Goal: Transaction & Acquisition: Purchase product/service

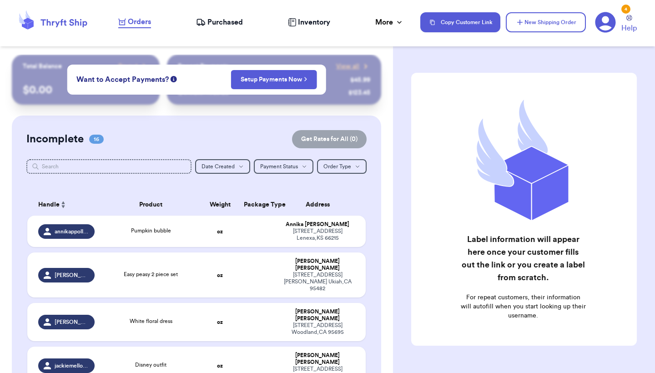
click at [231, 25] on span "Purchased" at bounding box center [224, 22] width 35 height 11
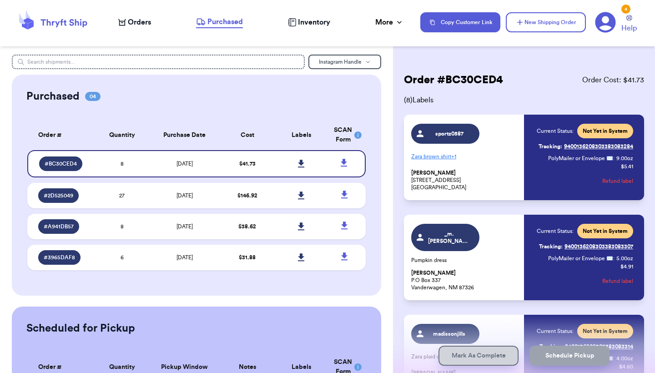
click at [138, 21] on span "Orders" at bounding box center [139, 22] width 23 height 11
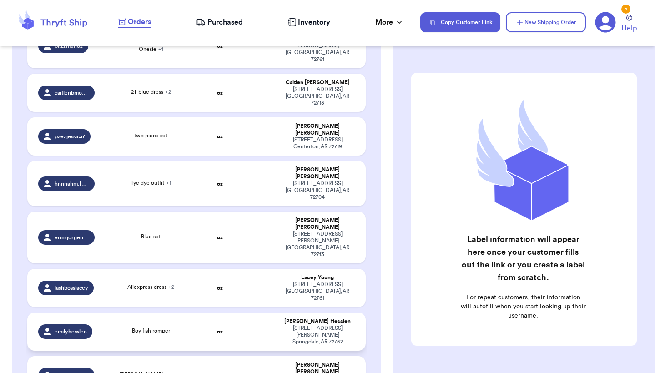
scroll to position [451, 0]
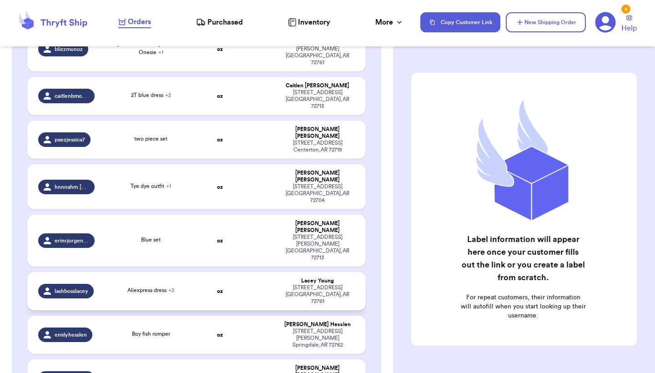
click at [239, 272] on td at bounding box center [256, 291] width 36 height 38
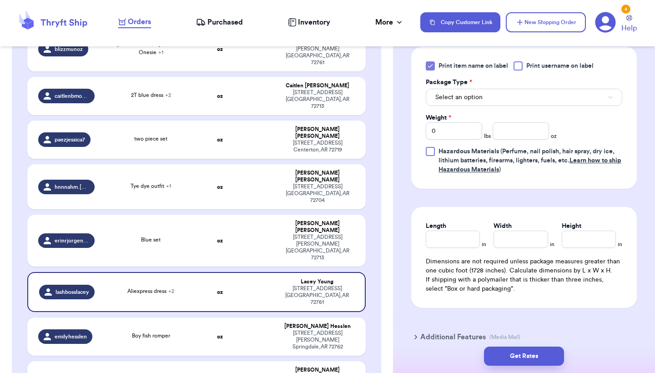
scroll to position [466, 0]
click at [521, 71] on div at bounding box center [518, 66] width 9 height 9
click at [0, 0] on input "Print username on label" at bounding box center [0, 0] width 0 height 0
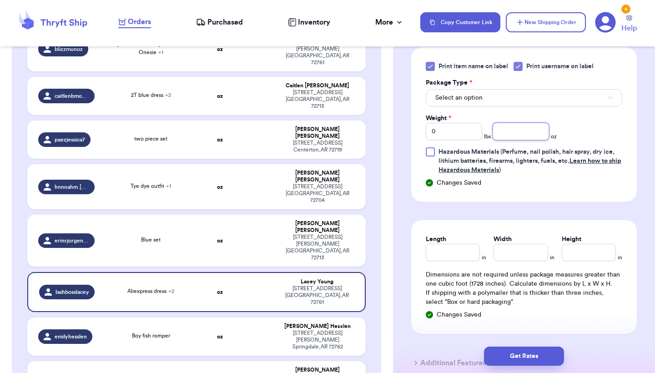
click at [521, 140] on input "number" at bounding box center [521, 131] width 56 height 17
type input "14"
click at [522, 356] on button "Get Rates" at bounding box center [524, 356] width 80 height 19
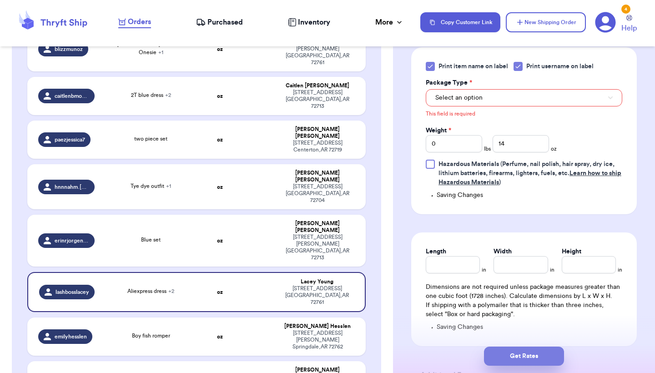
scroll to position [390, 0]
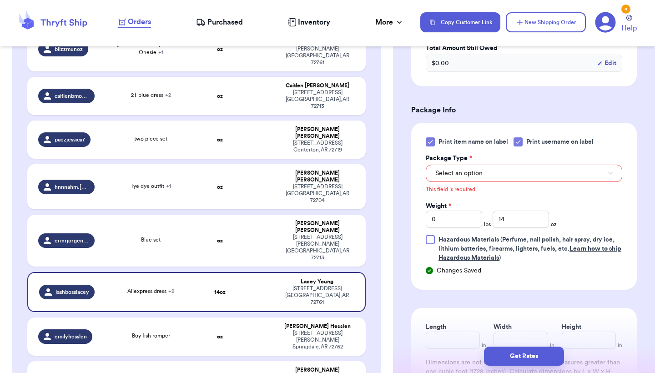
click at [549, 181] on button "Select an option" at bounding box center [524, 173] width 197 height 17
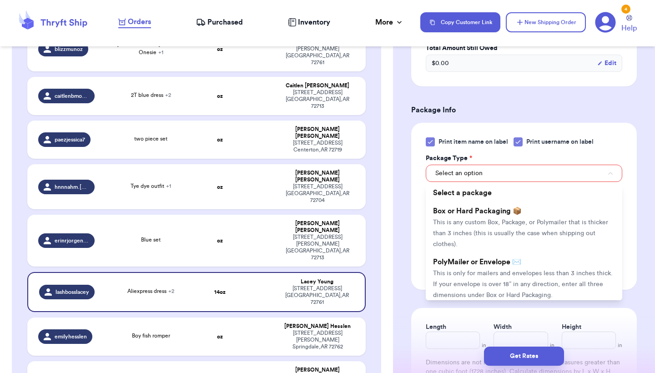
click at [524, 275] on li "PolyMailer or Envelope ✉️ This is only for mailers and envelopes less than 3 in…" at bounding box center [524, 278] width 197 height 51
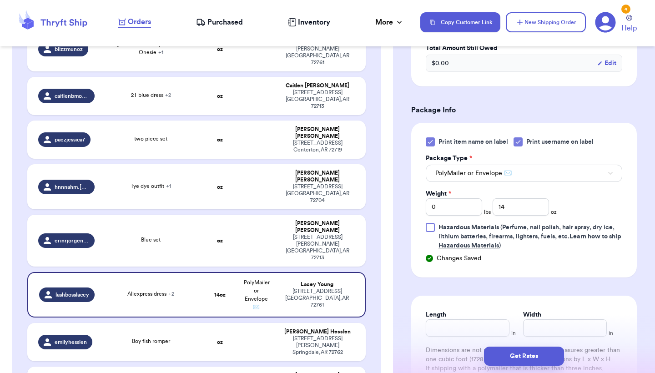
scroll to position [395, 0]
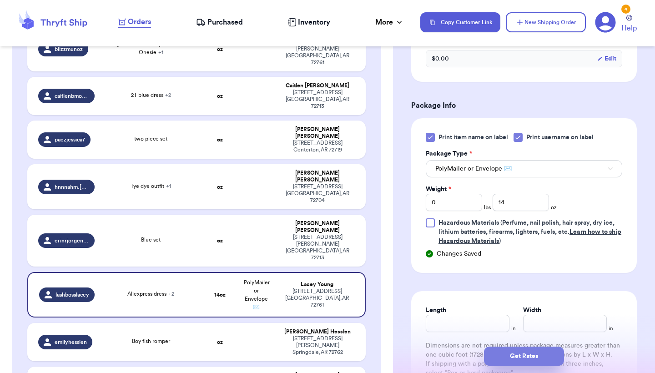
click at [531, 358] on button "Get Rates" at bounding box center [524, 356] width 80 height 19
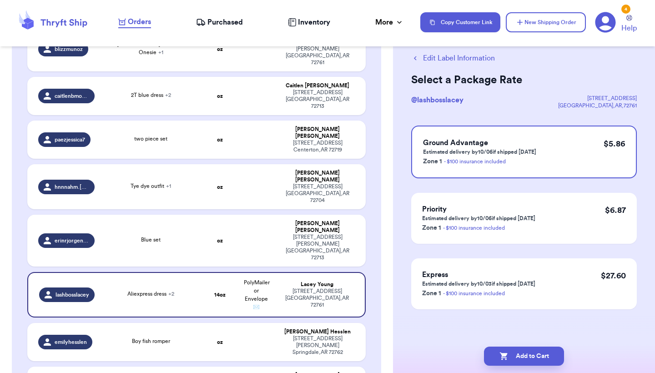
scroll to position [0, 0]
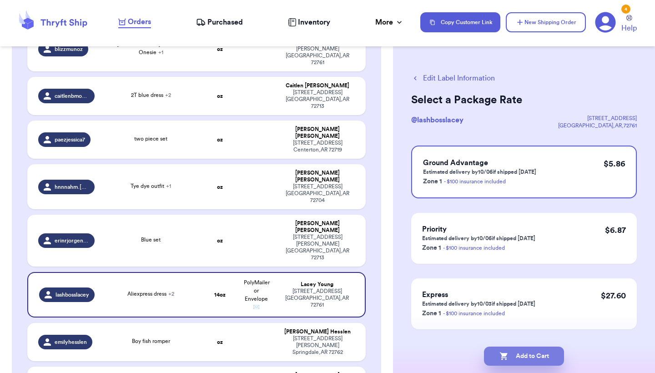
click at [535, 359] on button "Add to Cart" at bounding box center [524, 356] width 80 height 19
checkbox input "true"
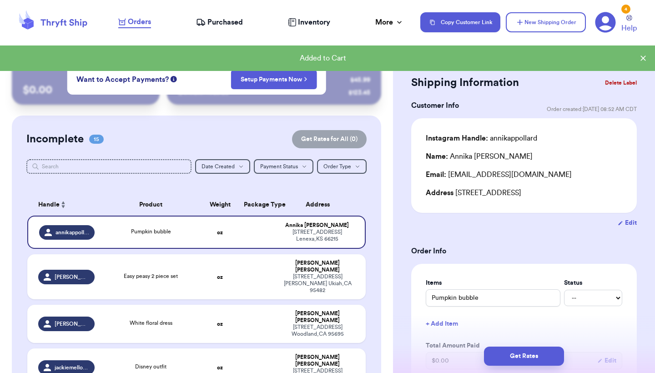
scroll to position [10, 0]
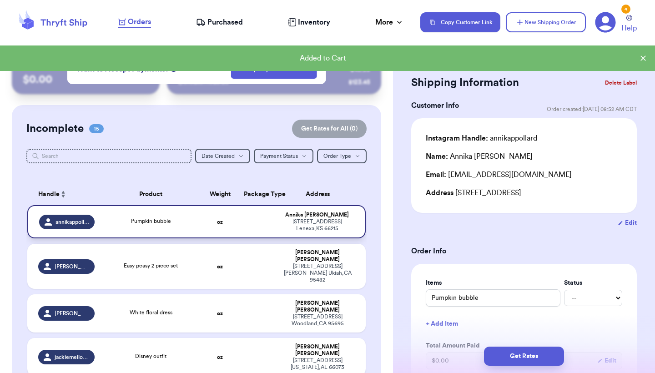
click at [244, 229] on td at bounding box center [256, 221] width 36 height 33
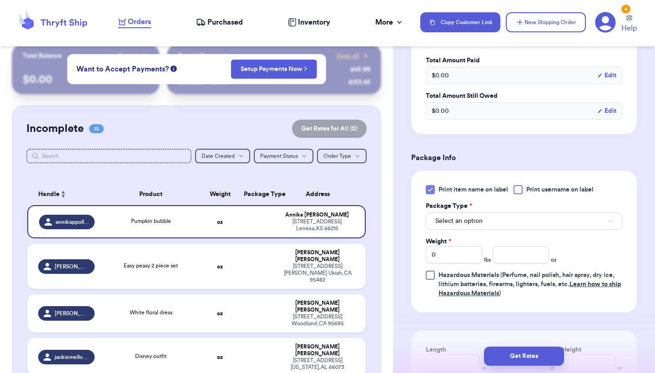
scroll to position [299, 0]
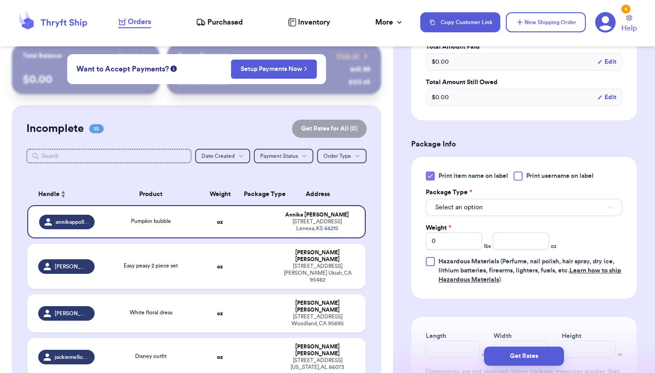
click at [499, 208] on button "Select an option" at bounding box center [524, 207] width 197 height 17
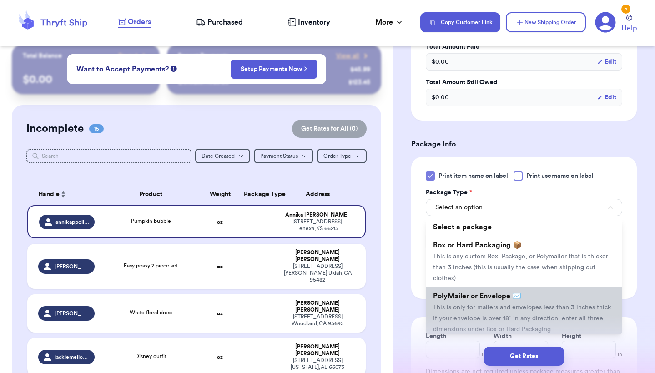
click at [515, 300] on span "PolyMailer or Envelope ✉️" at bounding box center [477, 295] width 88 height 7
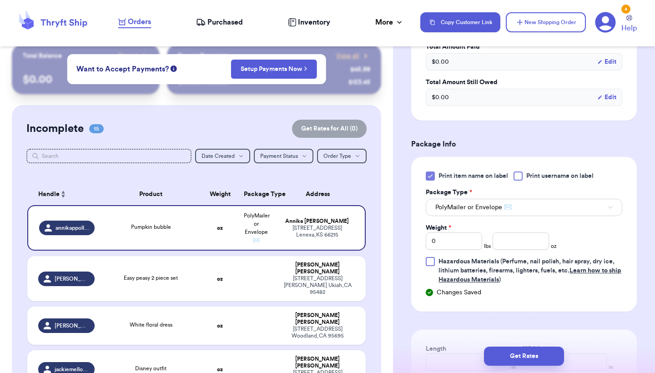
click at [521, 178] on div at bounding box center [518, 175] width 9 height 9
click at [0, 0] on input "Print username on label" at bounding box center [0, 0] width 0 height 0
click at [520, 244] on input "number" at bounding box center [521, 240] width 56 height 17
type input "5"
click at [615, 246] on div "Print item name on label Print username on label Package Type * PolyMailer or E…" at bounding box center [524, 227] width 197 height 113
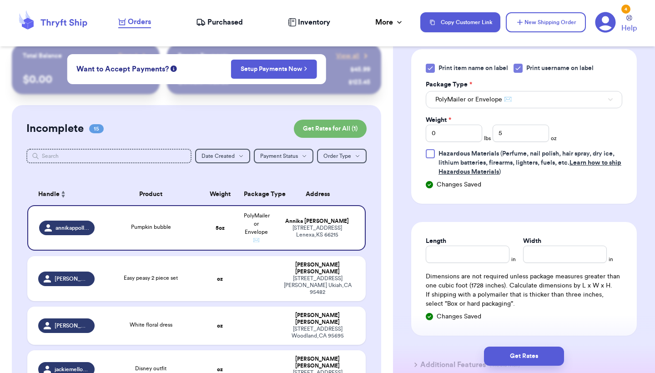
scroll to position [418, 0]
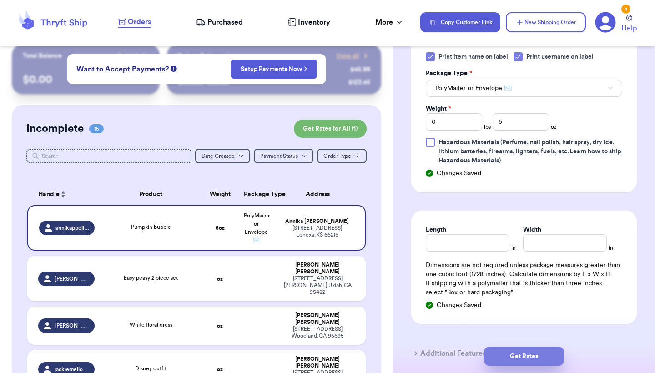
click at [532, 358] on button "Get Rates" at bounding box center [524, 356] width 80 height 19
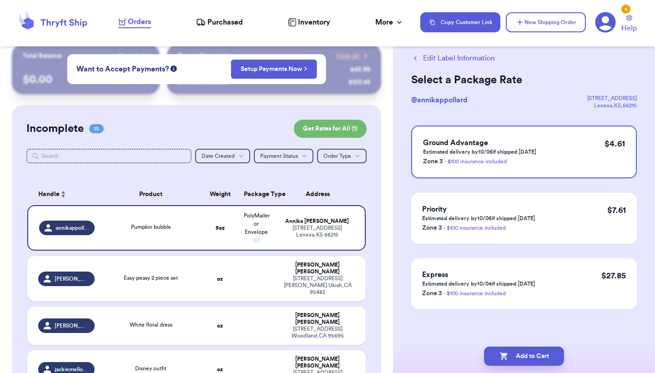
scroll to position [0, 0]
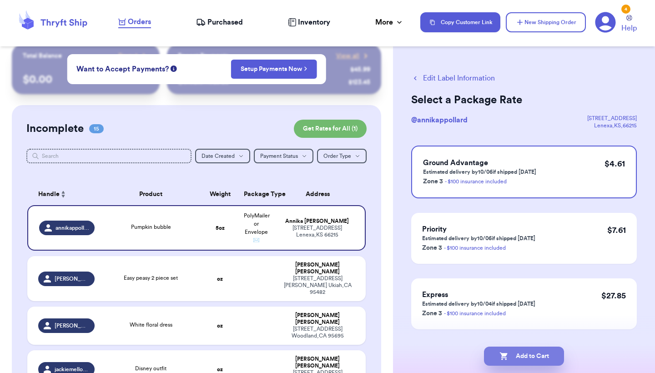
click at [532, 358] on button "Add to Cart" at bounding box center [524, 356] width 80 height 19
checkbox input "true"
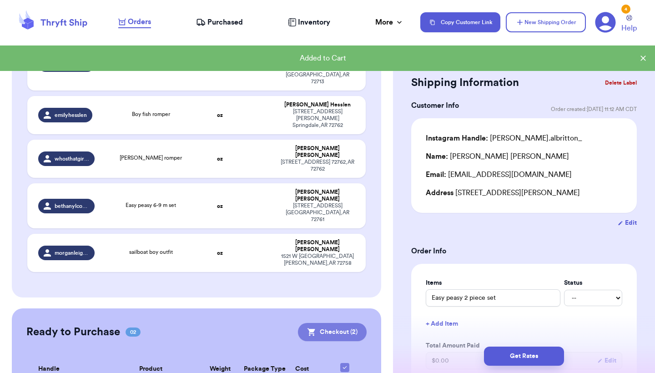
click at [338, 323] on button "Checkout ( 2 )" at bounding box center [332, 332] width 69 height 18
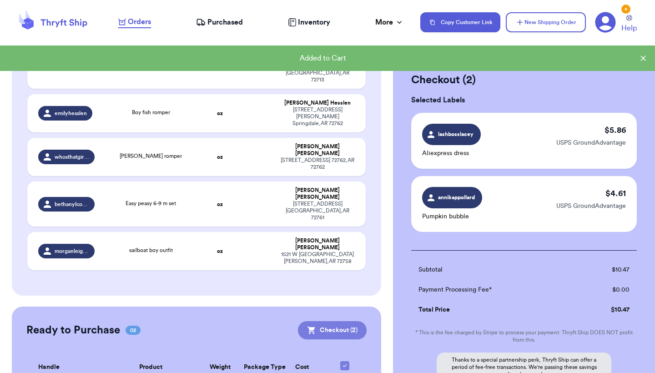
scroll to position [590, 0]
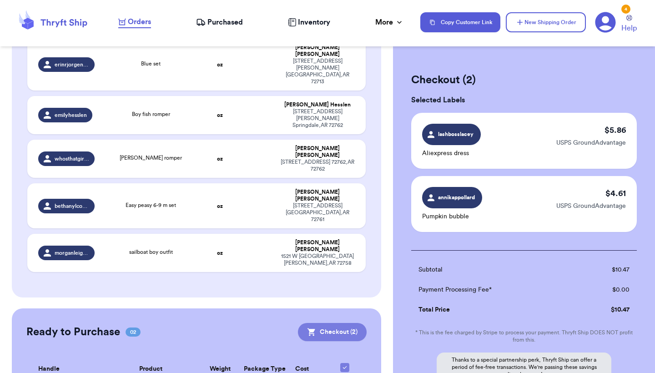
click at [335, 323] on button "Checkout ( 2 )" at bounding box center [332, 332] width 69 height 18
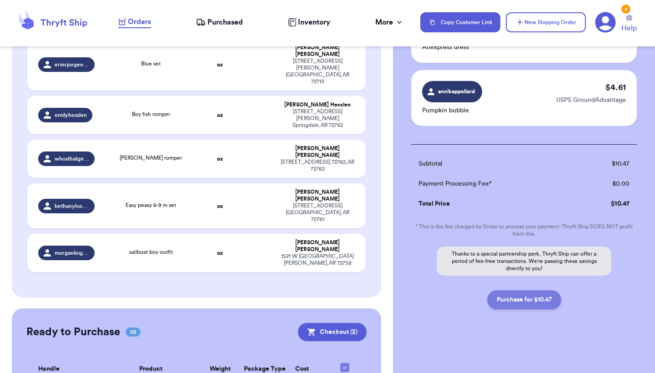
scroll to position [106, 0]
click at [525, 298] on button "Purchase for $10.47" at bounding box center [524, 299] width 74 height 19
checkbox input "false"
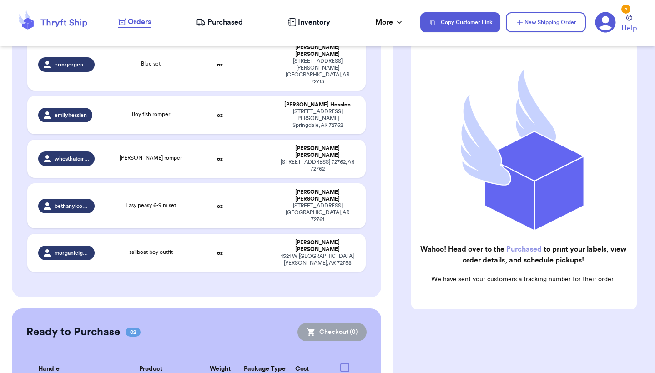
scroll to position [71, 0]
checkbox input "true"
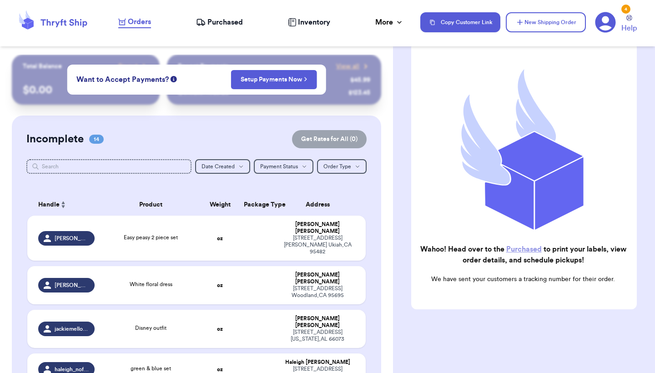
scroll to position [0, 0]
click at [215, 24] on span "Purchased" at bounding box center [224, 22] width 35 height 11
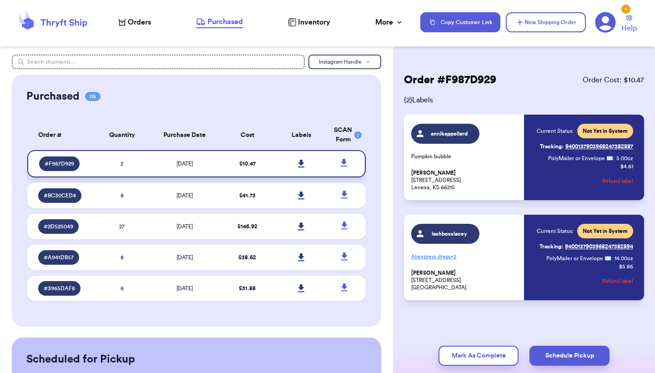
click at [300, 166] on icon at bounding box center [301, 164] width 6 height 8
